Goal: Transaction & Acquisition: Purchase product/service

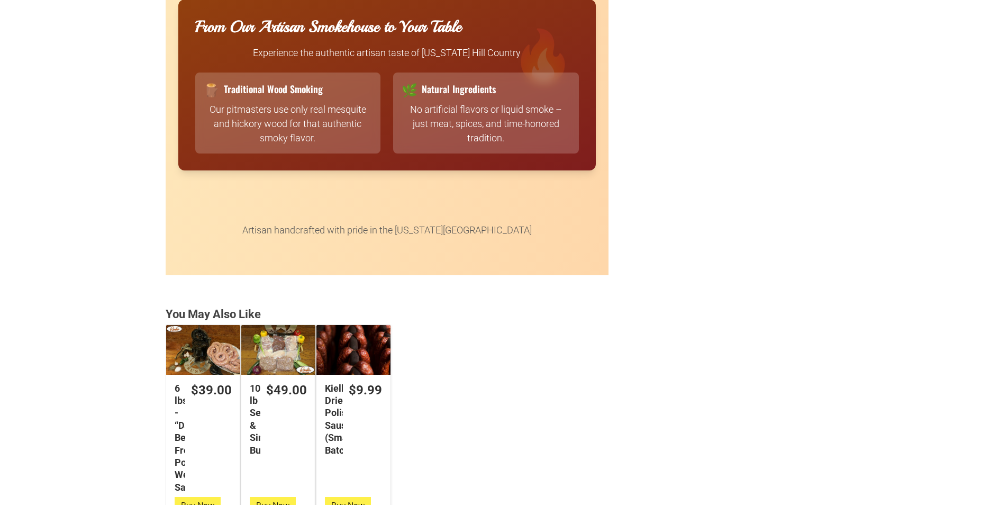
scroll to position [2646, 0]
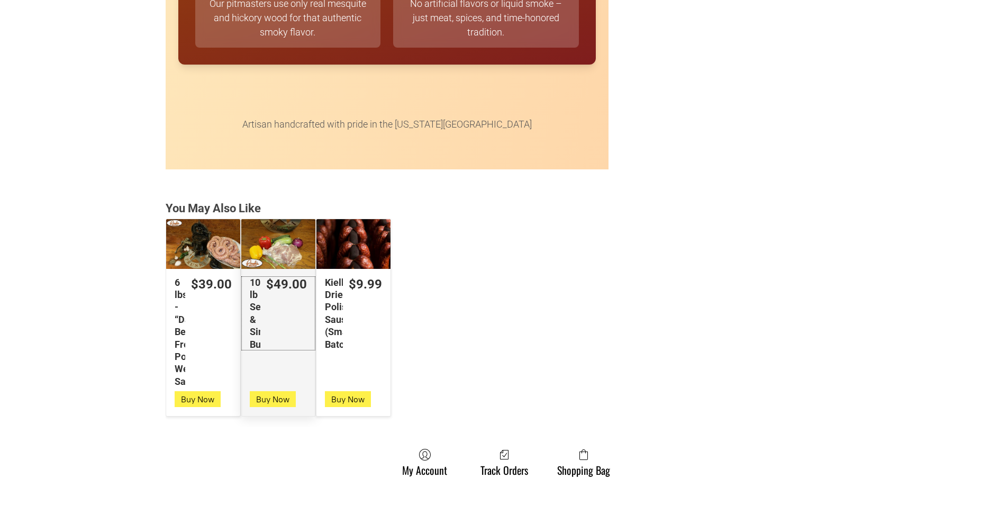
click at [282, 304] on link "$49.00 10 lb Seniors & Singles Bundles" at bounding box center [278, 313] width 74 height 74
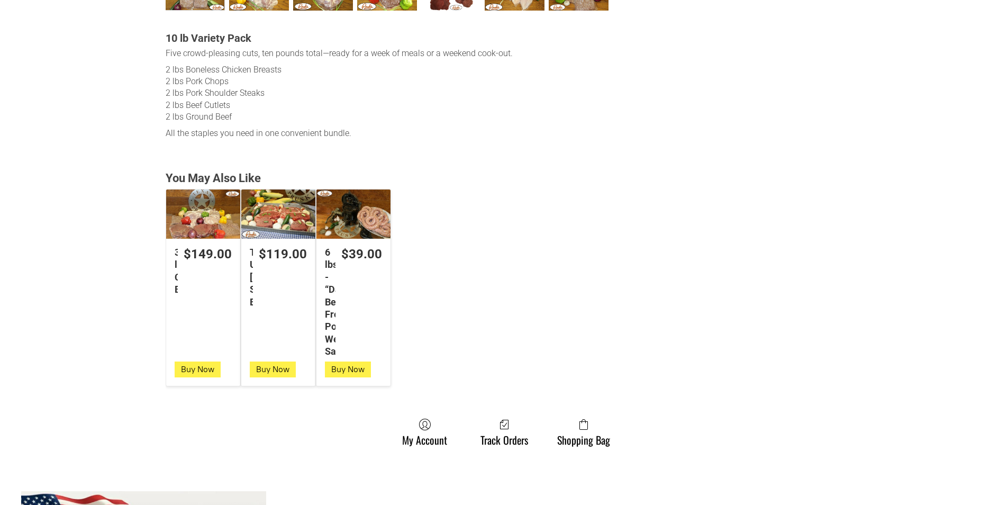
scroll to position [688, 0]
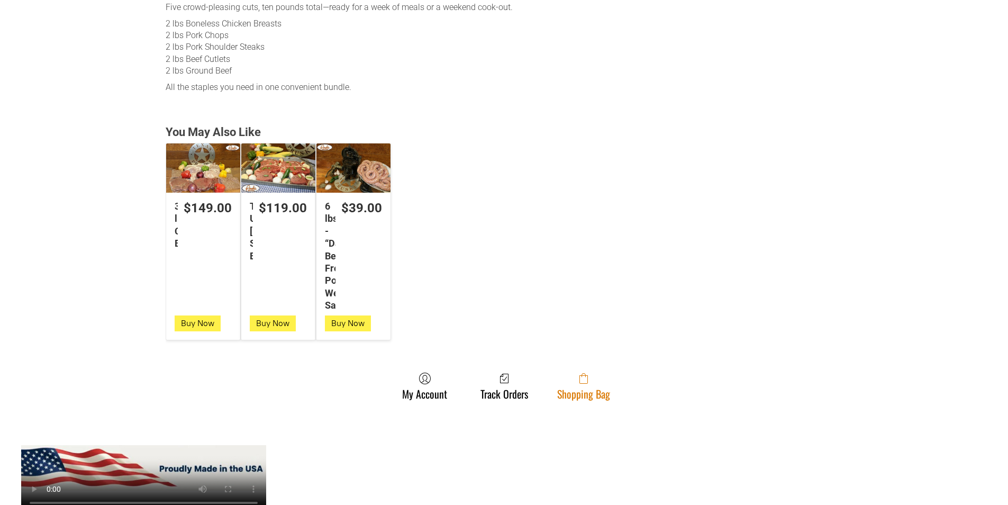
click at [582, 396] on link "Shopping Bag" at bounding box center [584, 386] width 64 height 28
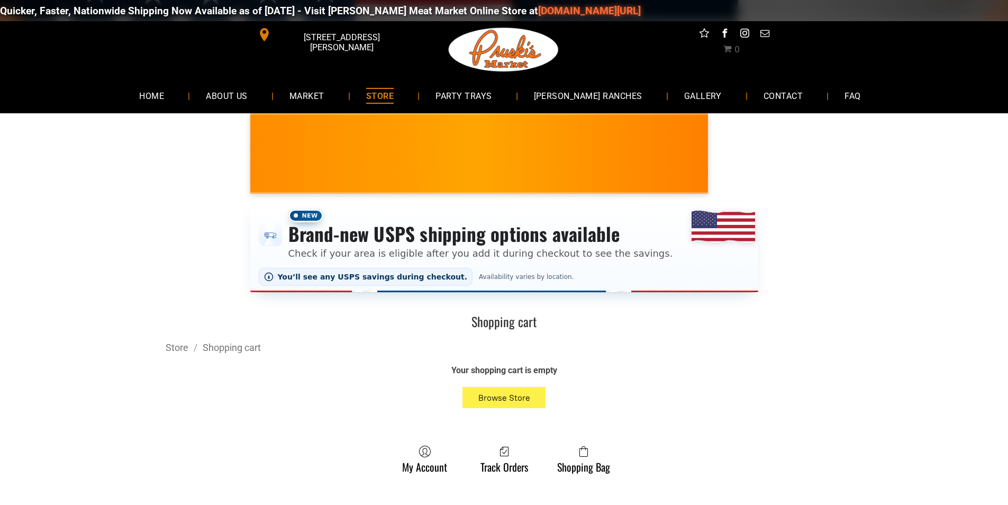
click at [387, 84] on link "STORE" at bounding box center [379, 95] width 59 height 28
